Goal: Obtain resource: Download file/media

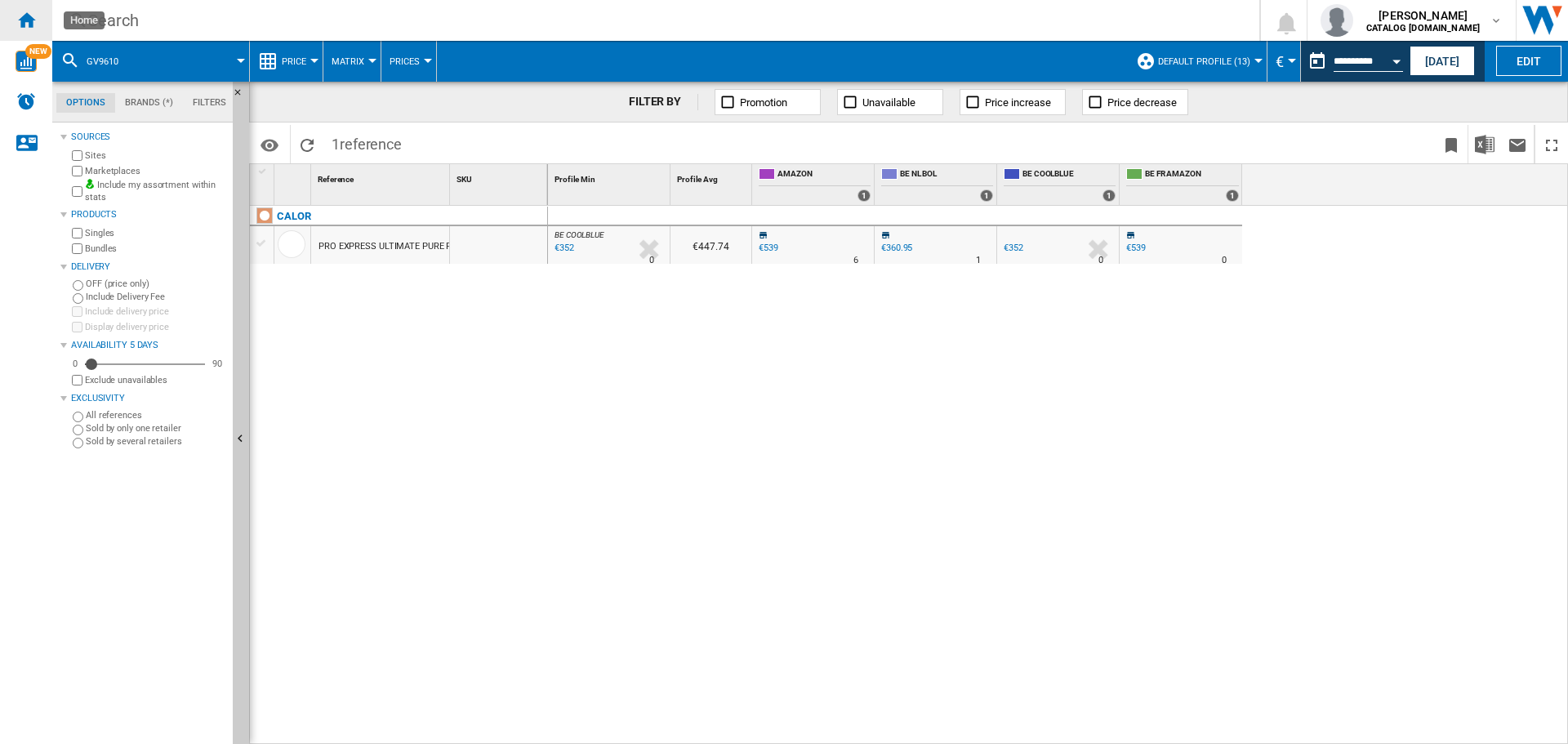
click at [31, 24] on ng-md-icon "Home" at bounding box center [26, 20] width 20 height 20
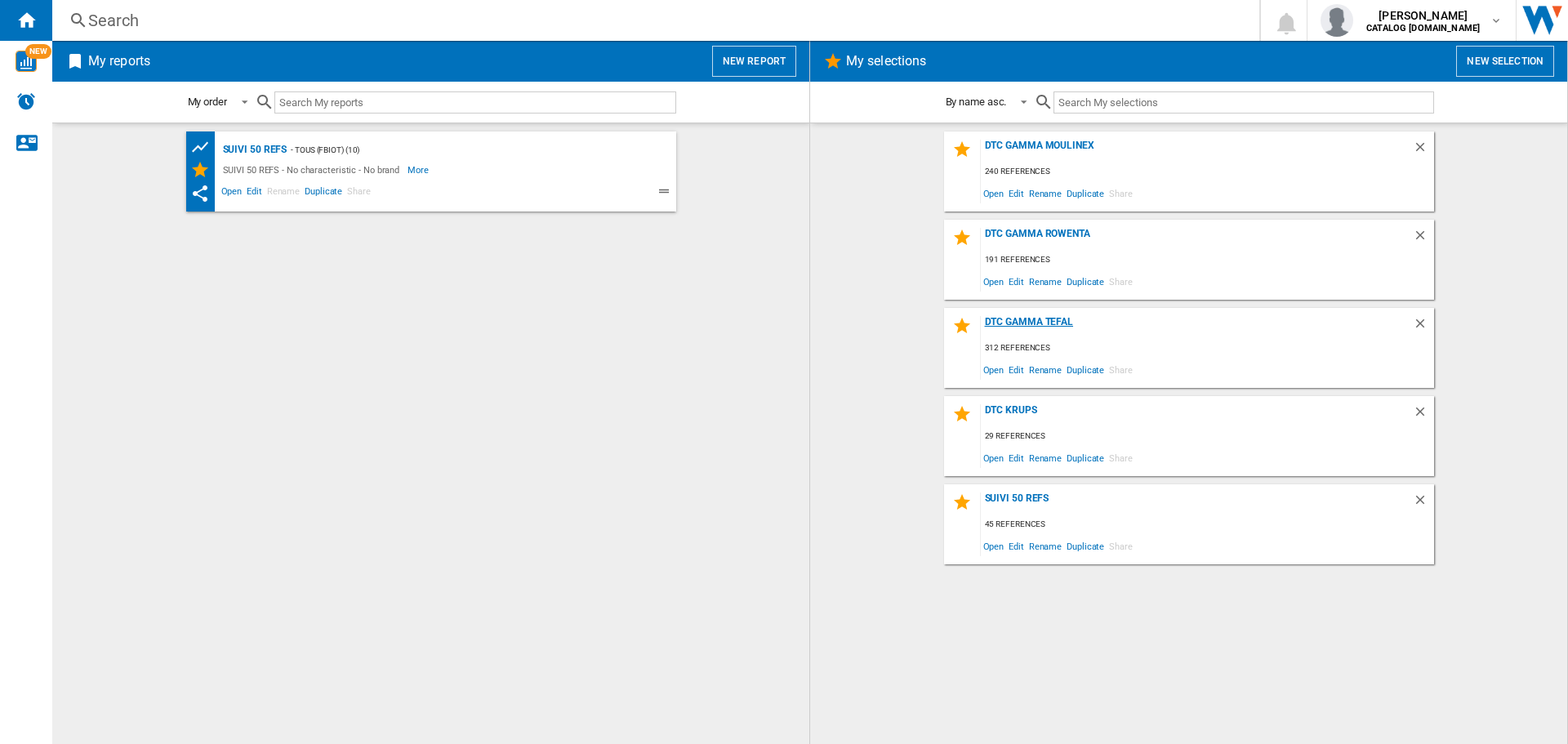
click at [1024, 321] on div "DTC GAMMA TEFAL" at bounding box center [1196, 327] width 432 height 22
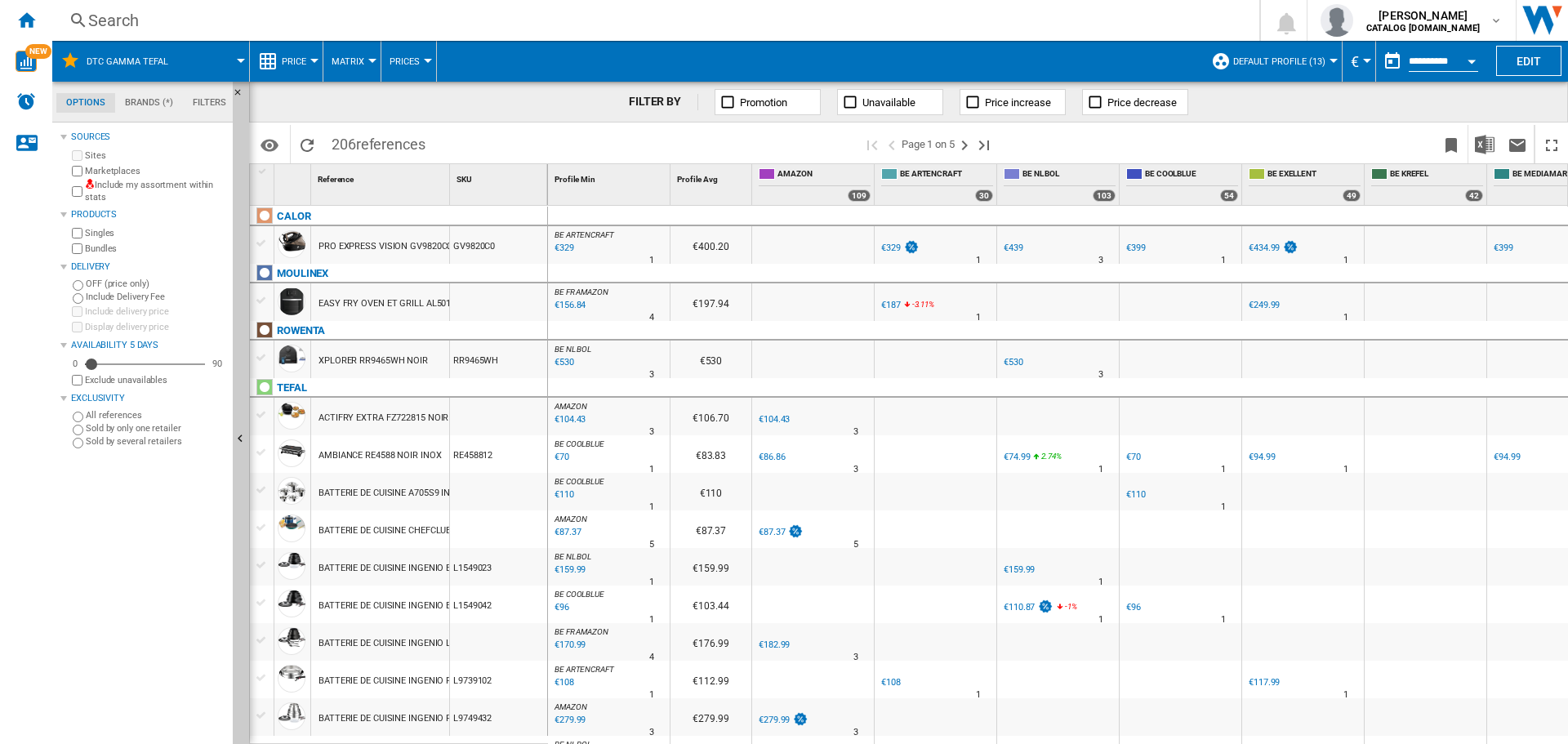
click at [1320, 52] on button "Default profile (13)" at bounding box center [1283, 61] width 101 height 41
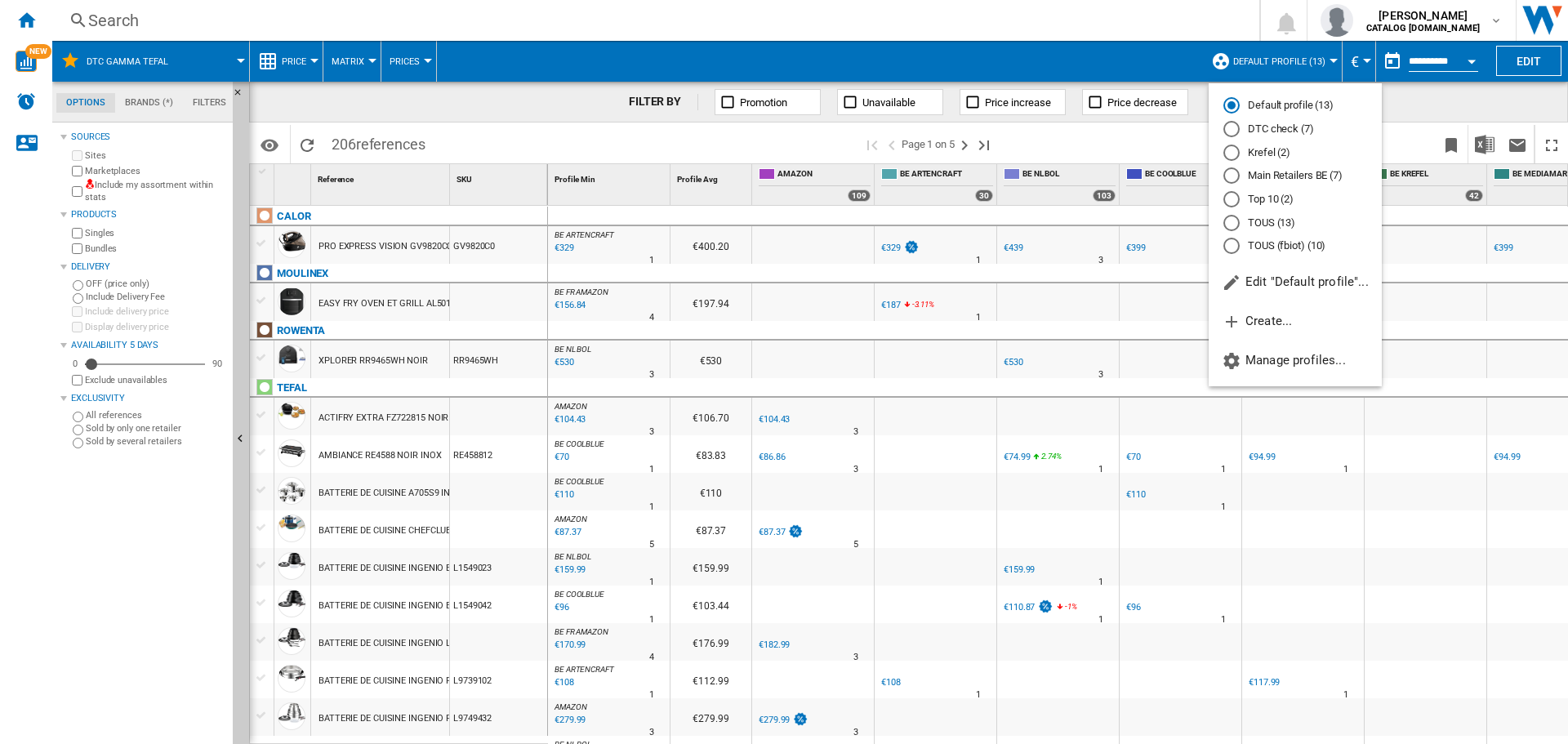
click at [1242, 129] on md-radio-button "DTC check (7)" at bounding box center [1294, 129] width 143 height 16
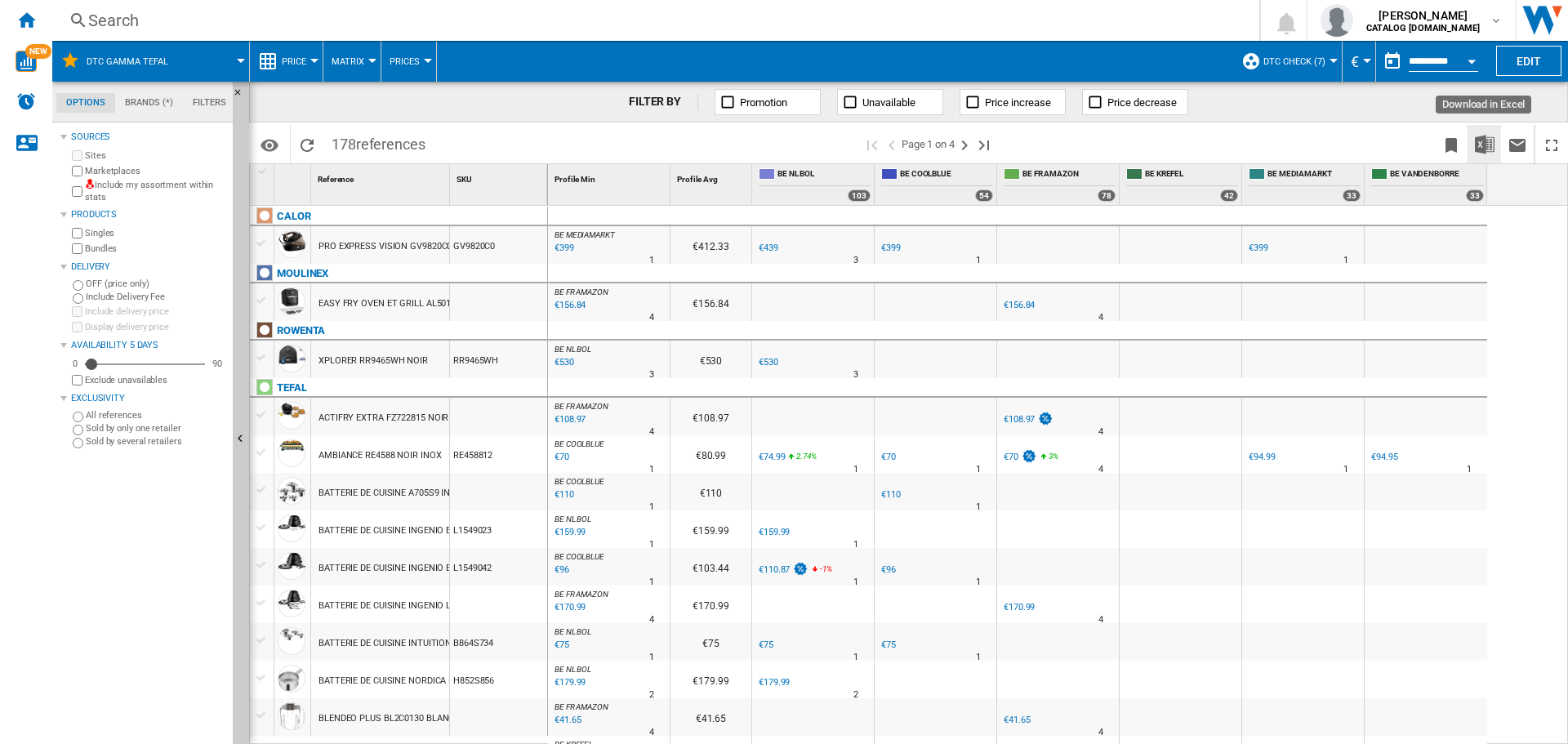
click at [1480, 139] on img "Download in Excel" at bounding box center [1484, 144] width 20 height 20
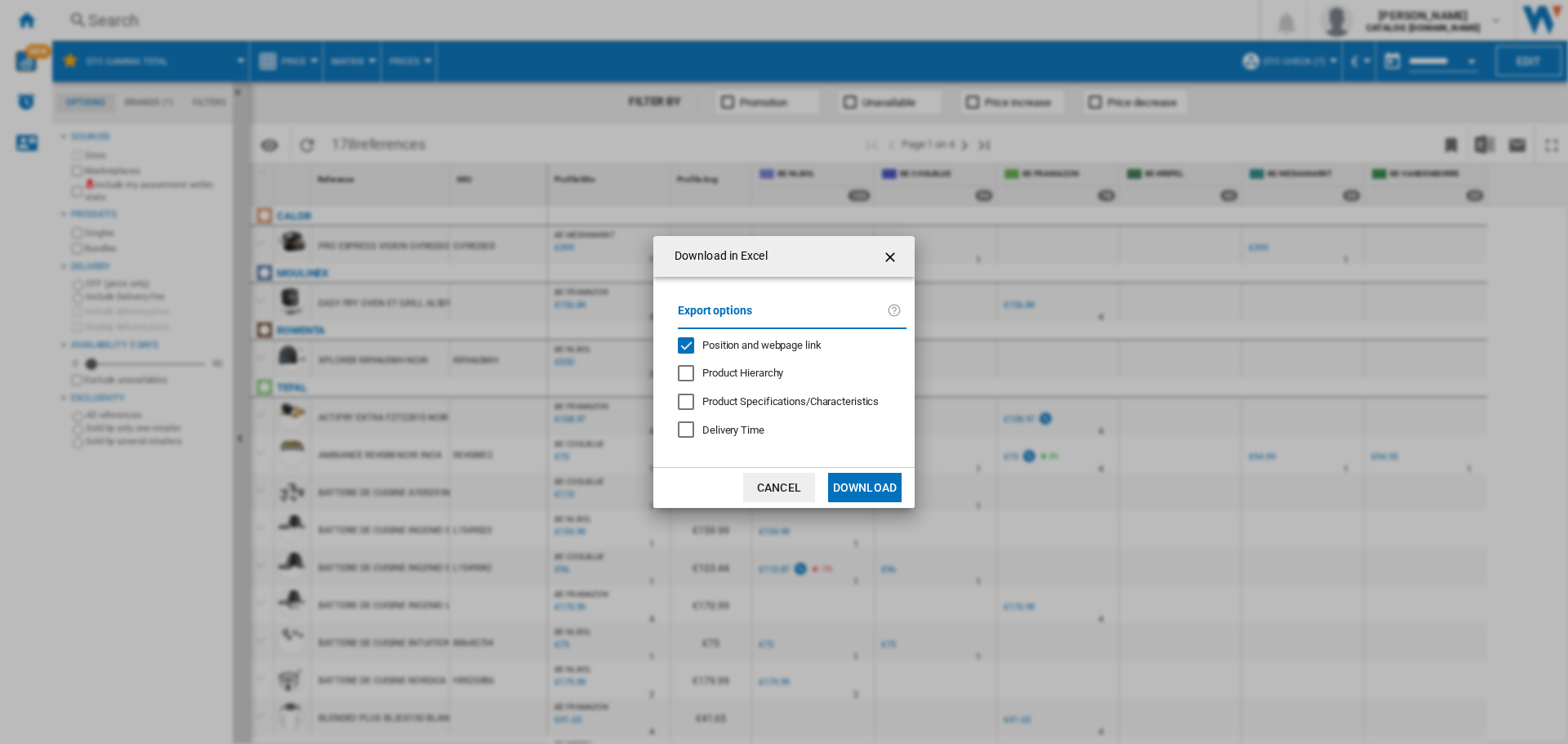
click at [693, 344] on div "Position and webpage link" at bounding box center [686, 345] width 16 height 16
click at [872, 488] on button "Download" at bounding box center [865, 488] width 74 height 29
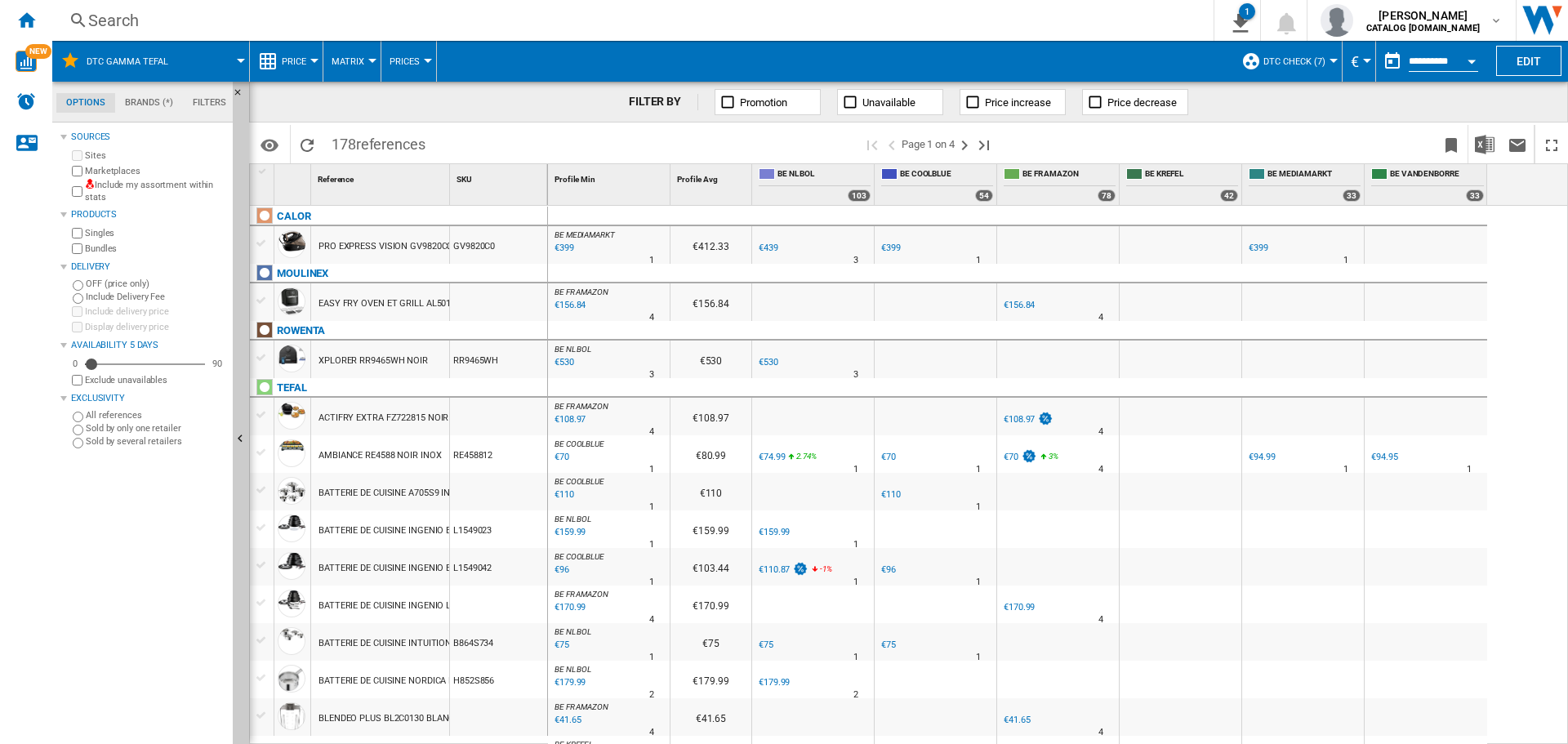
click at [193, 62] on span at bounding box center [216, 61] width 50 height 41
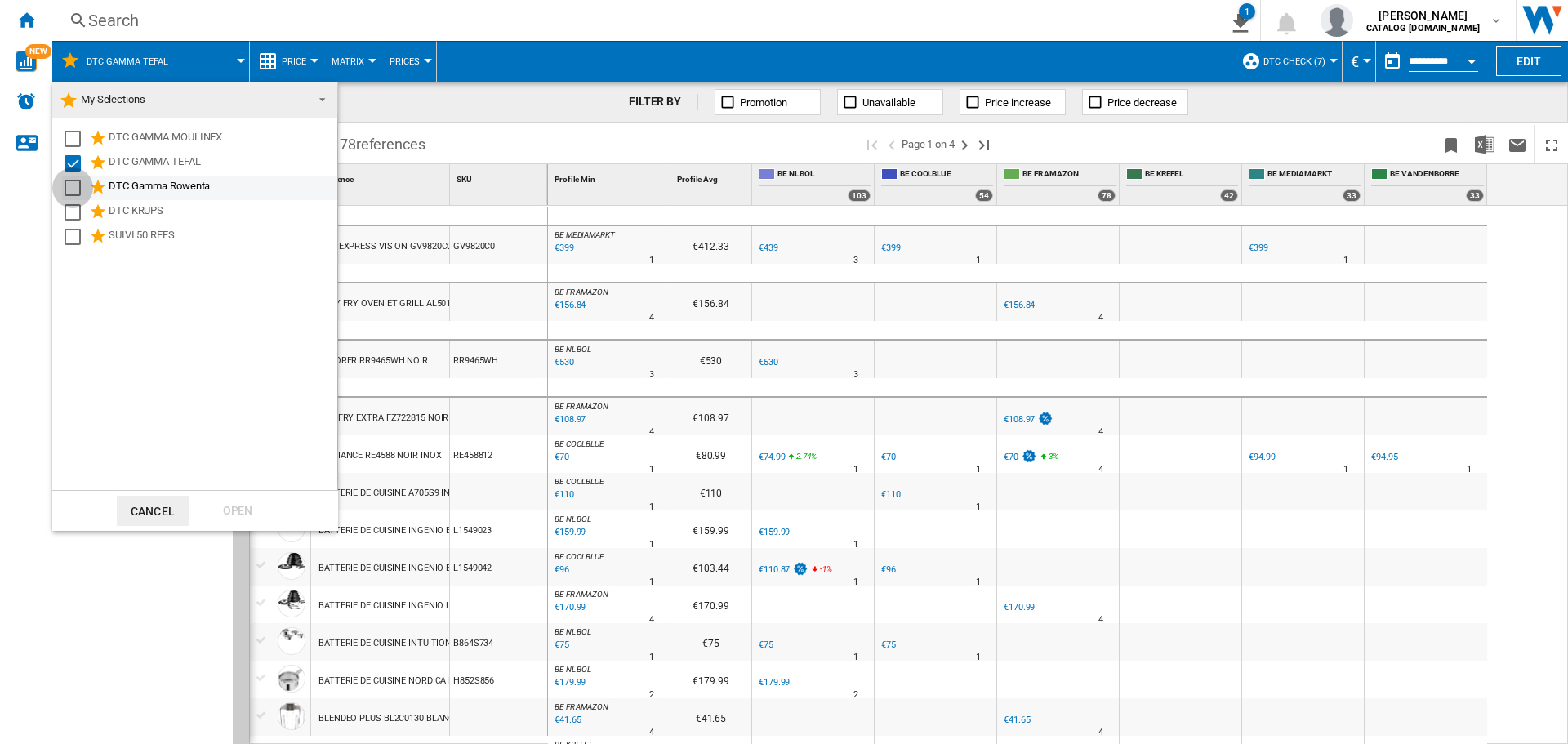
click at [77, 190] on div "Select" at bounding box center [73, 188] width 16 height 16
click at [75, 166] on div "Select" at bounding box center [73, 163] width 16 height 16
click at [258, 515] on div "Open" at bounding box center [238, 510] width 72 height 30
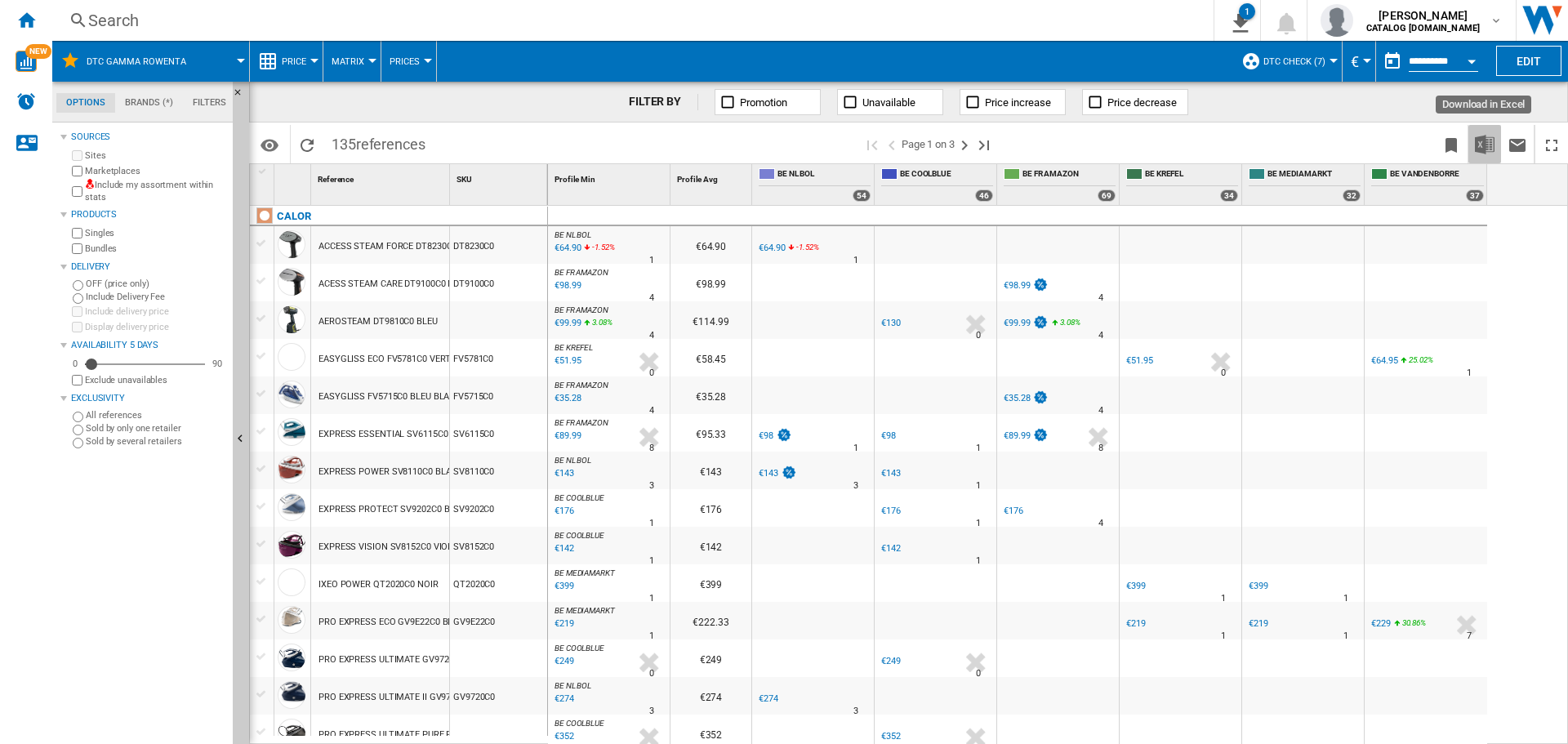
click at [1493, 144] on img "Download in Excel" at bounding box center [1484, 144] width 20 height 20
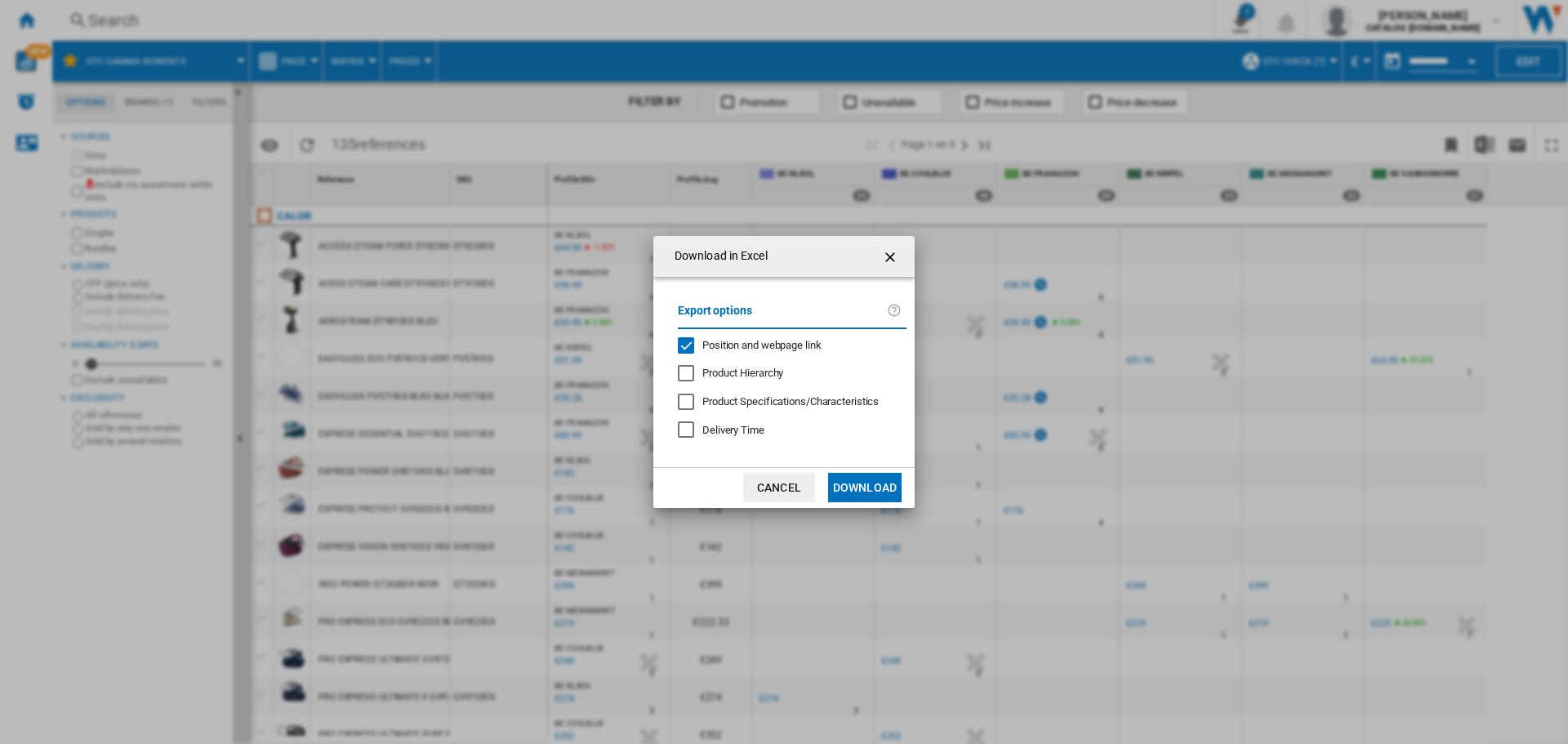
click at [690, 346] on div "Position and webpage link" at bounding box center [686, 345] width 16 height 16
click at [881, 492] on button "Download" at bounding box center [865, 488] width 74 height 29
